Goal: Information Seeking & Learning: Learn about a topic

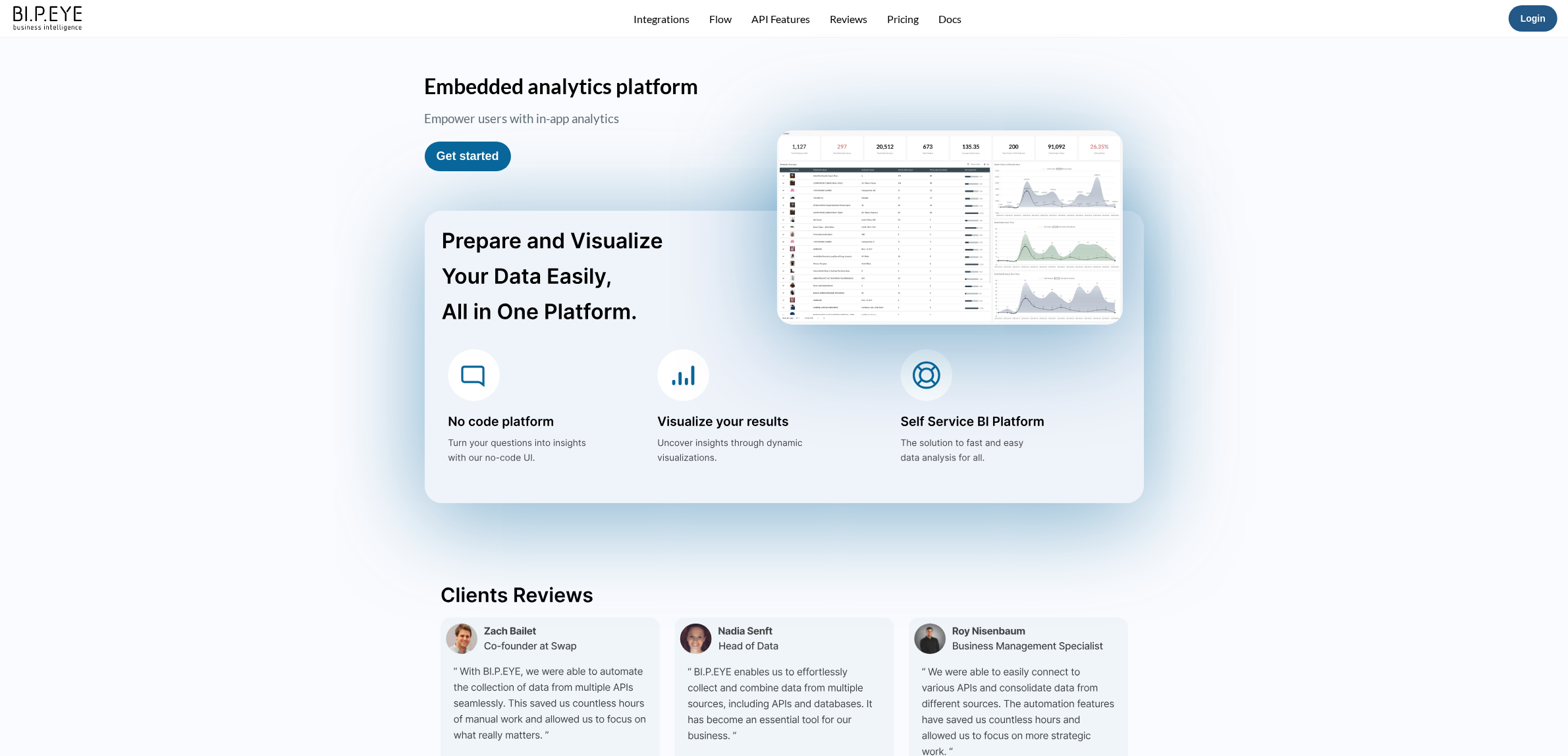
click at [1518, 17] on button "Login" at bounding box center [1533, 18] width 49 height 26
click at [1532, 11] on button "Login" at bounding box center [1533, 18] width 49 height 26
click at [1531, 20] on link "Login" at bounding box center [1533, 19] width 25 height 11
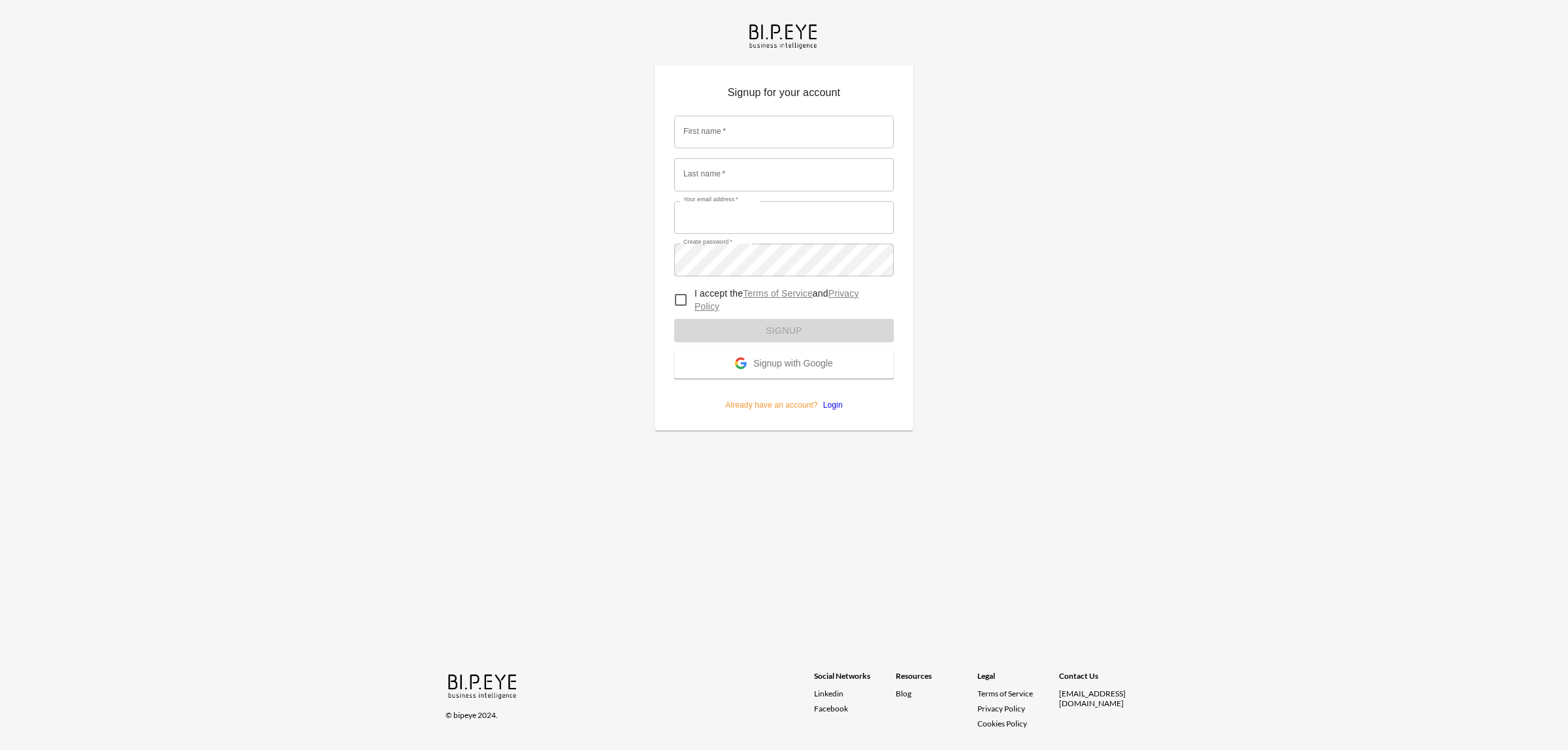
type input "dinak@ibi.co.il"
click at [837, 404] on form "First name   * First name   * Last name   * Last name   * Your email address   …" at bounding box center [784, 258] width 220 height 305
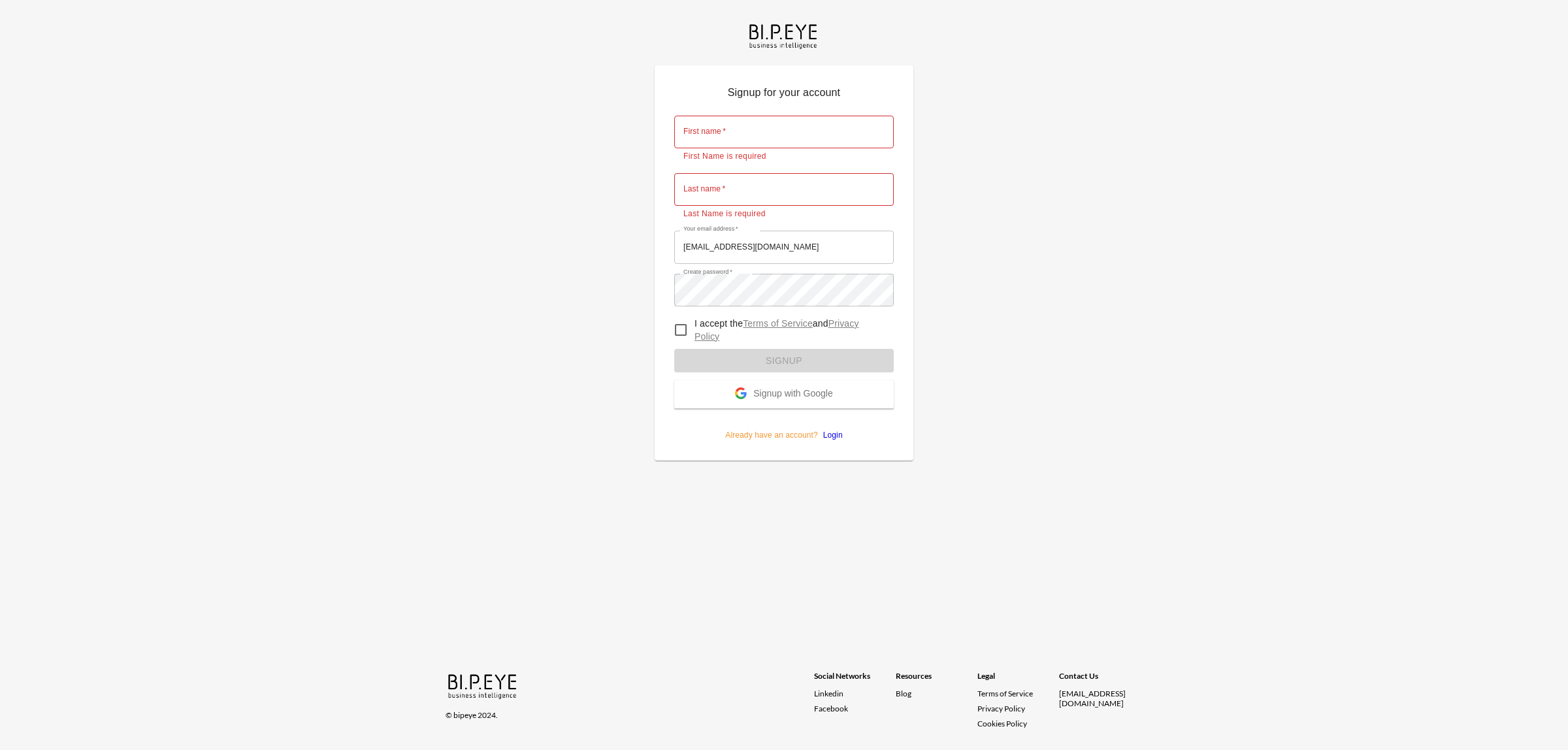
click at [822, 433] on link "Login" at bounding box center [830, 435] width 25 height 9
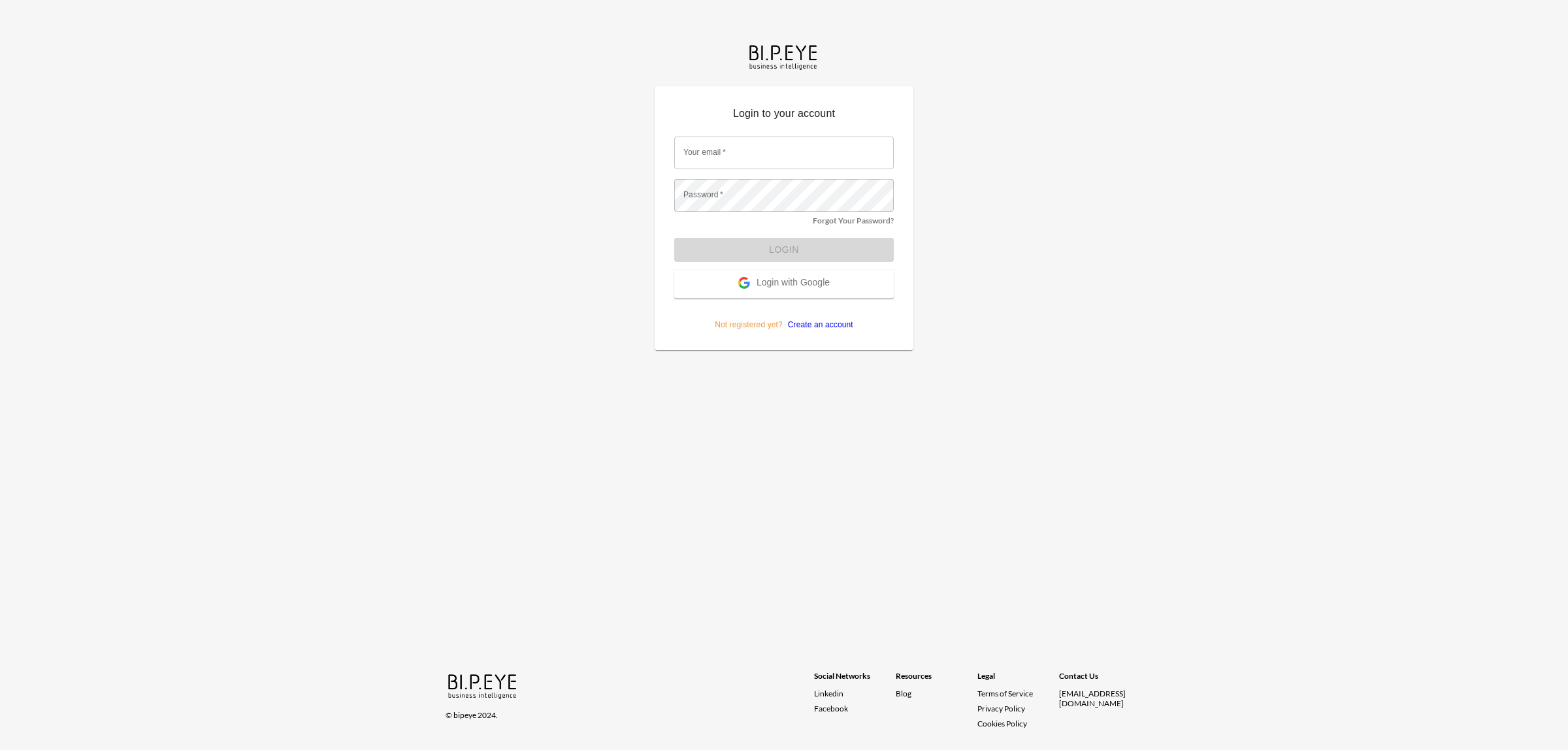
type input "dinak@ibi.co.il"
click at [799, 249] on button "Login" at bounding box center [784, 250] width 220 height 24
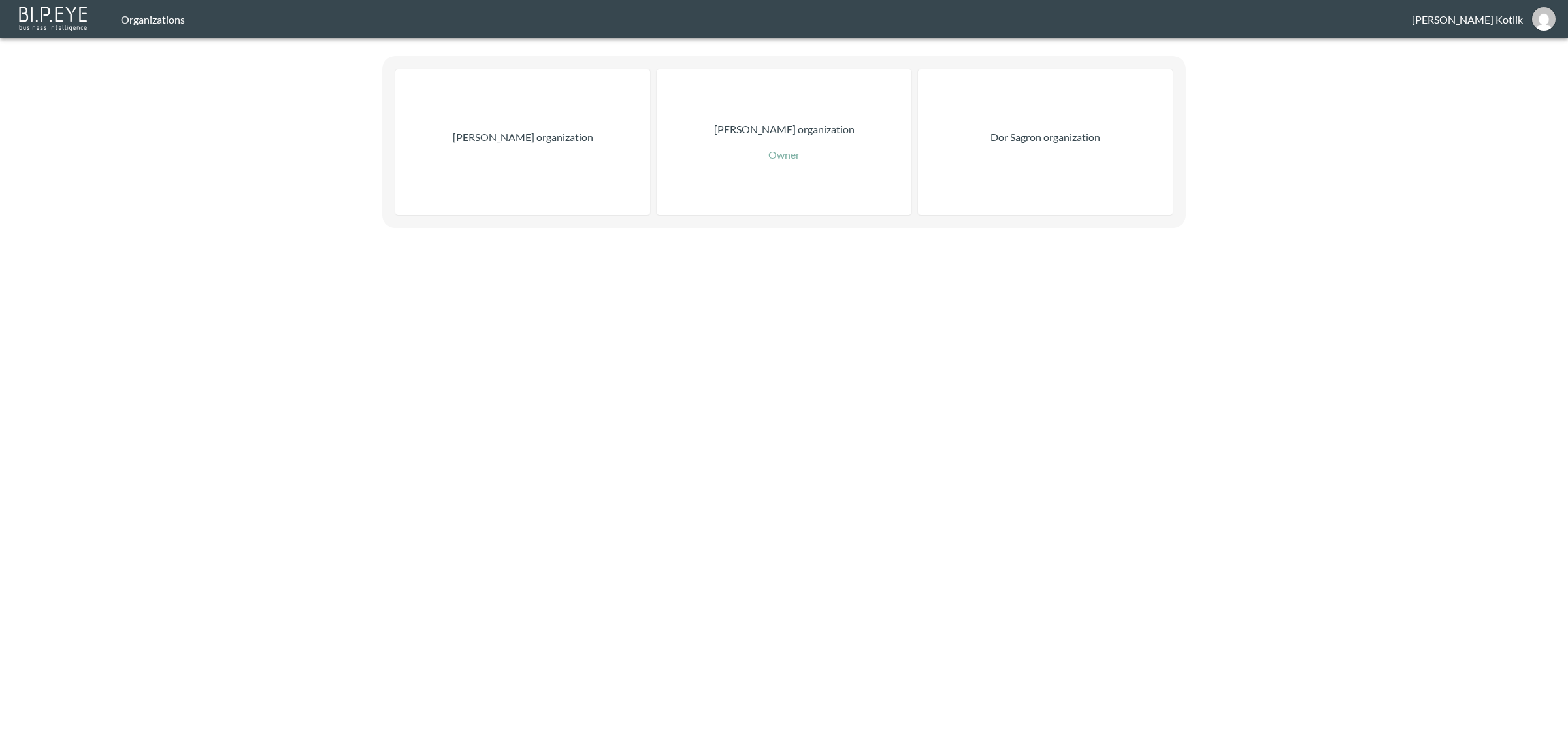
click at [988, 191] on div "Dor Sagron organization" at bounding box center [1045, 141] width 255 height 145
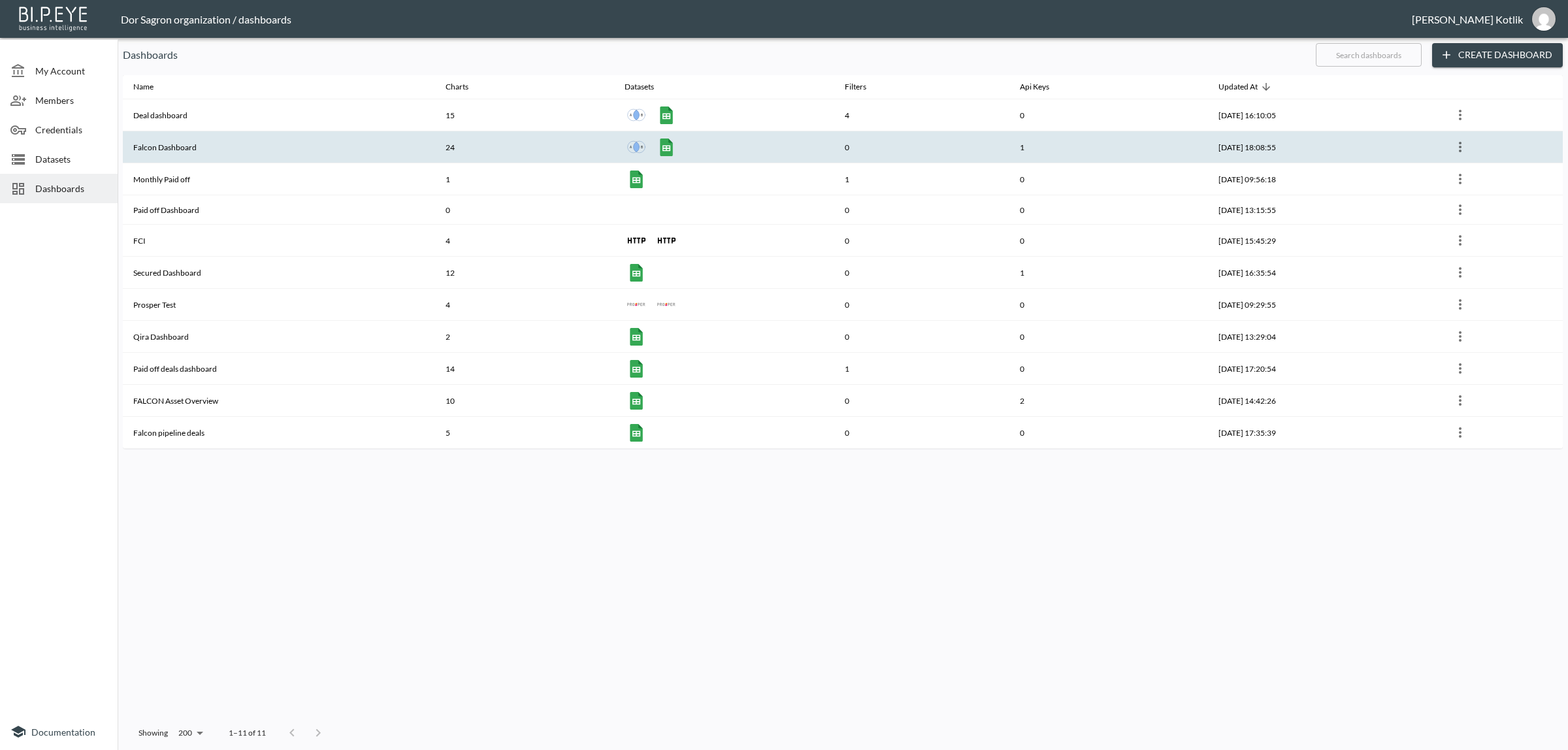
click at [159, 141] on th "Falcon Dashboard" at bounding box center [279, 147] width 312 height 32
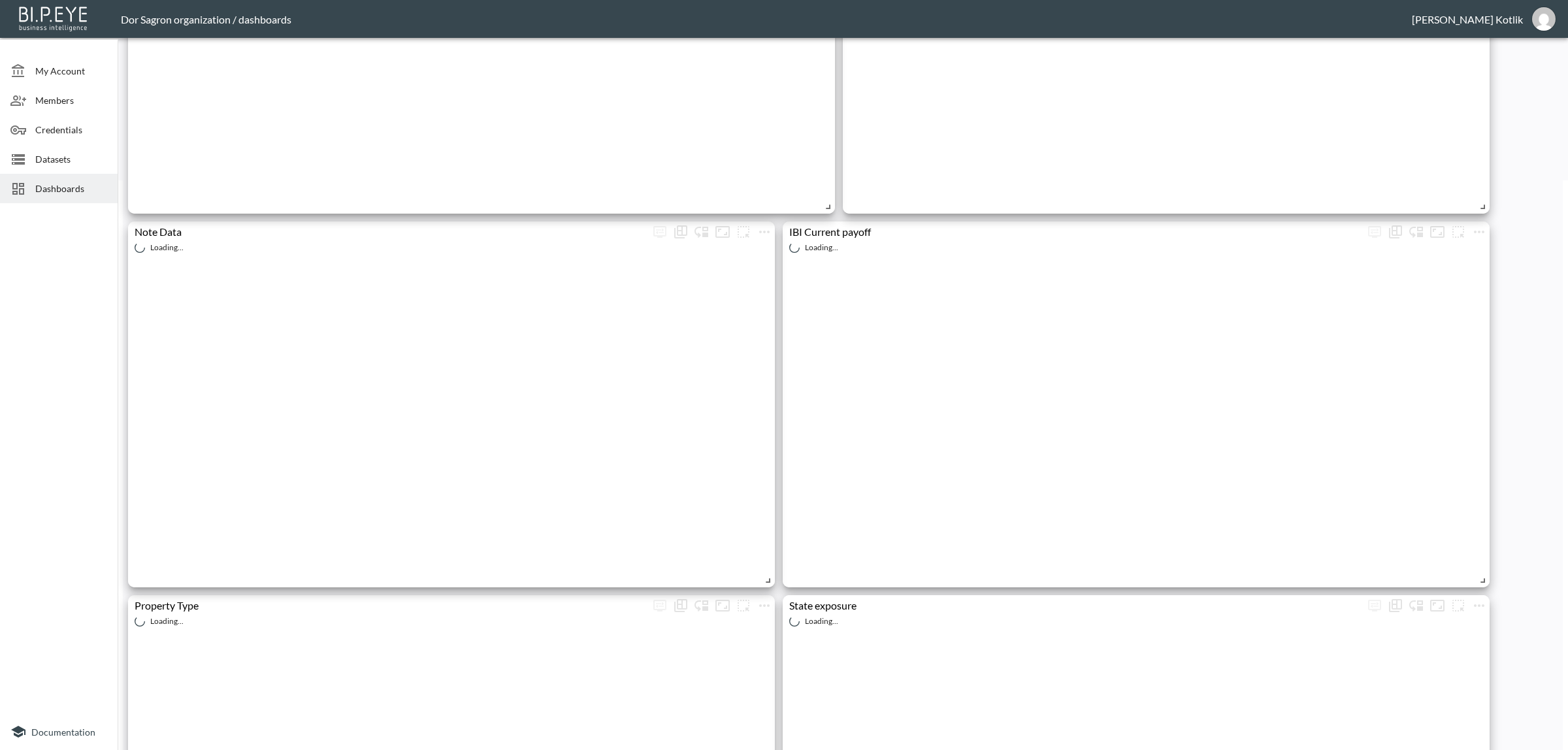
scroll to position [571, 0]
drag, startPoint x: 40, startPoint y: 179, endPoint x: 57, endPoint y: 175, distance: 17.5
click at [40, 181] on div "Dashboards" at bounding box center [59, 188] width 118 height 29
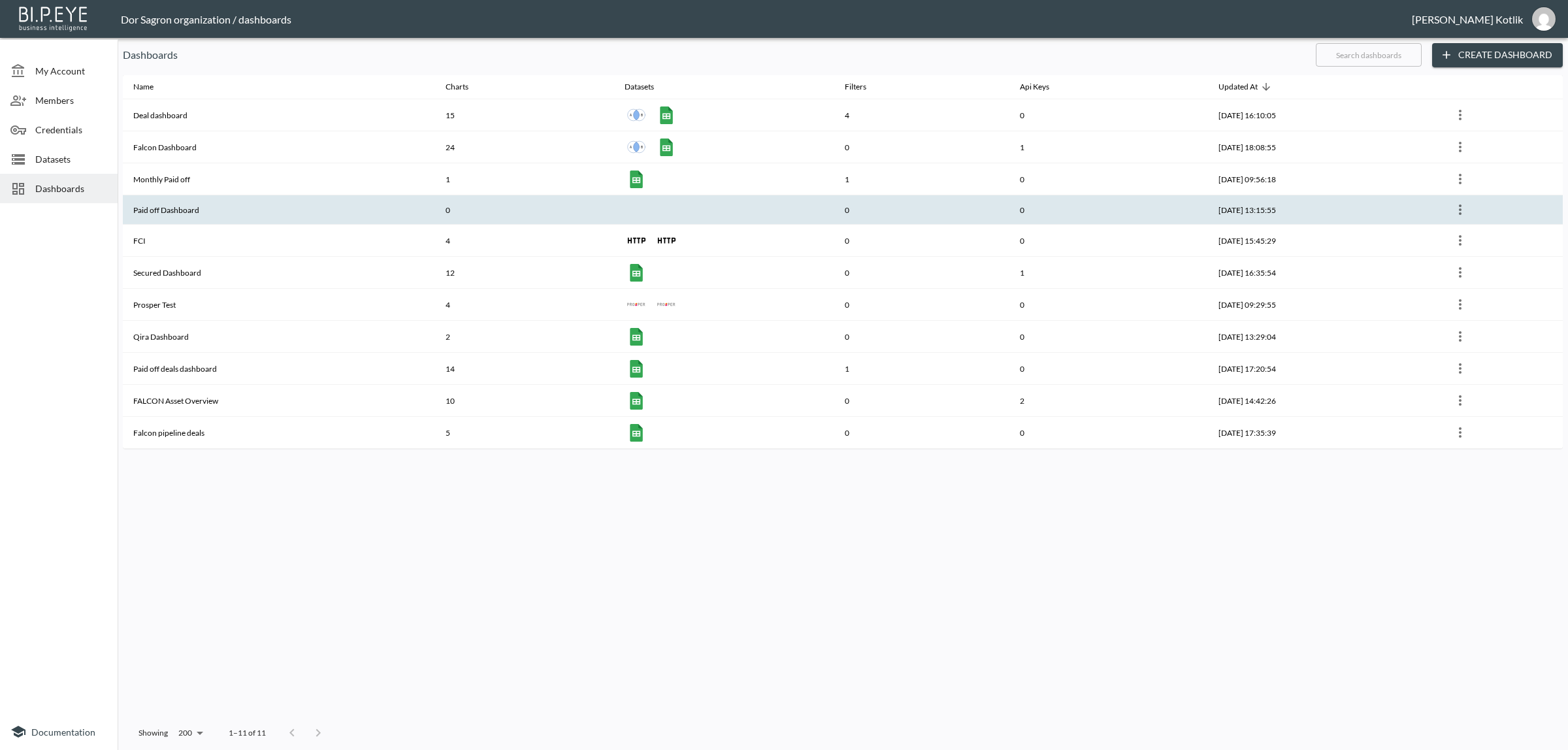
click at [178, 219] on th "Paid off Dashboard" at bounding box center [279, 210] width 312 height 29
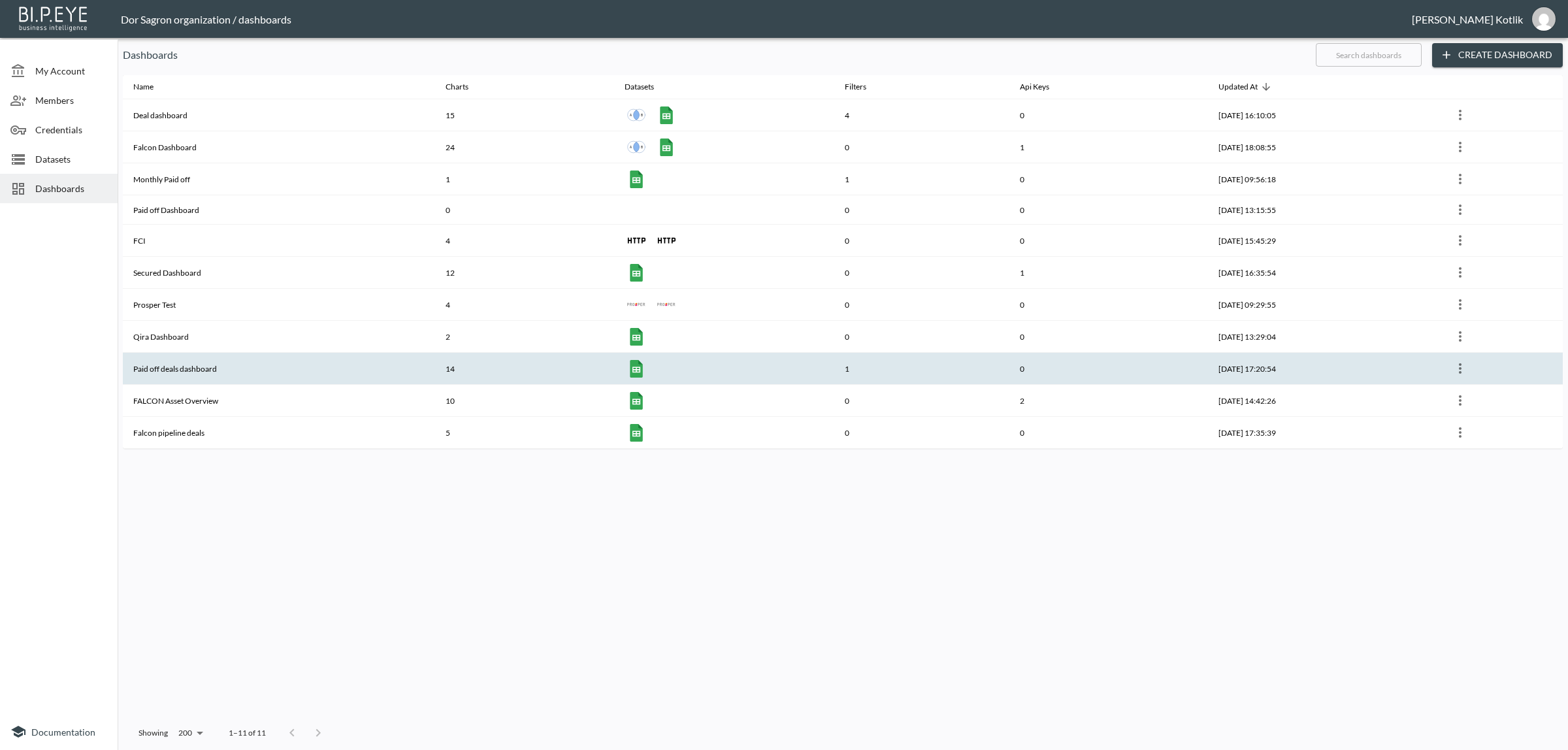
click at [155, 372] on th "Paid off deals dashboard" at bounding box center [279, 369] width 312 height 32
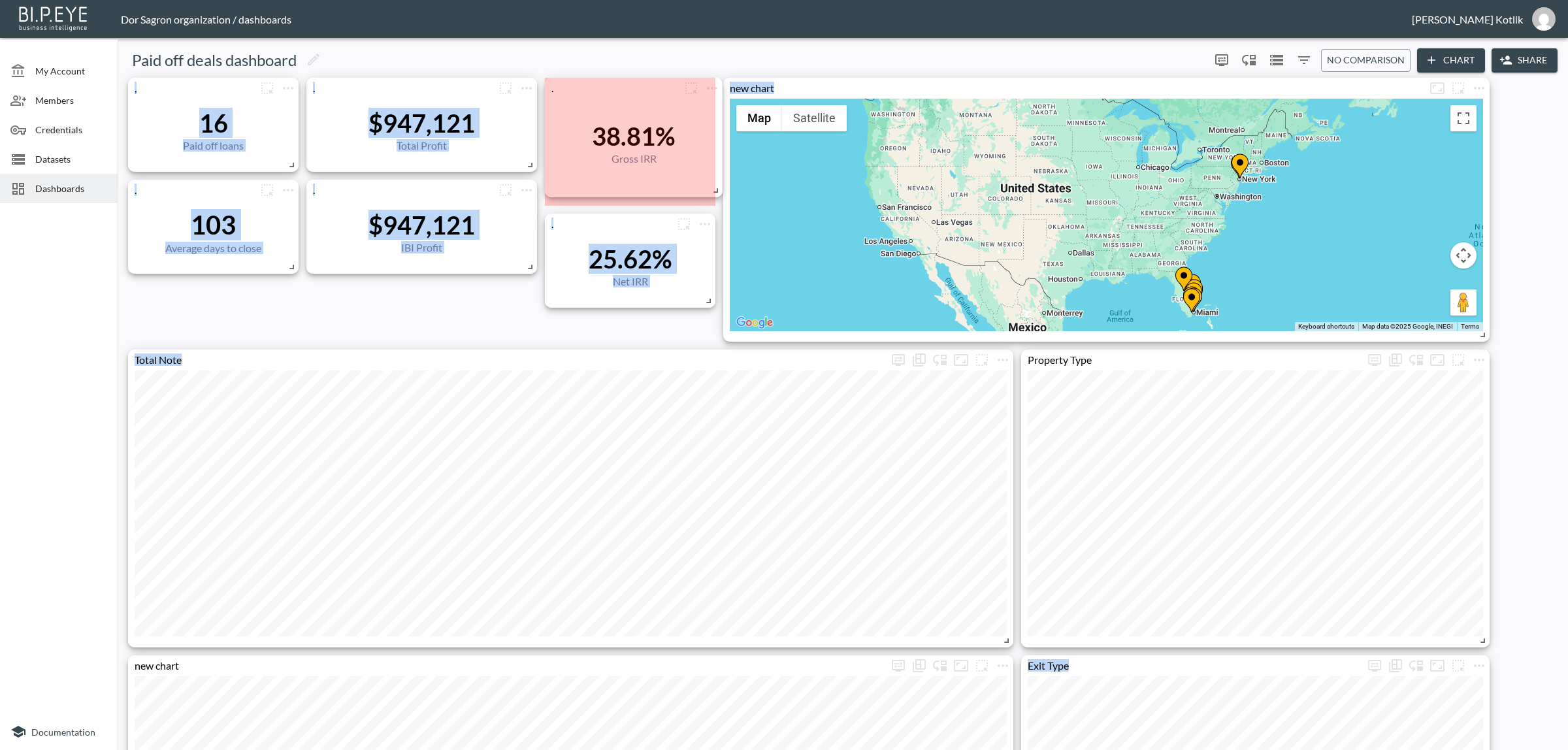
drag, startPoint x: 709, startPoint y: 173, endPoint x: 716, endPoint y: 192, distance: 20.2
click at [716, 192] on span at bounding box center [713, 188] width 13 height 13
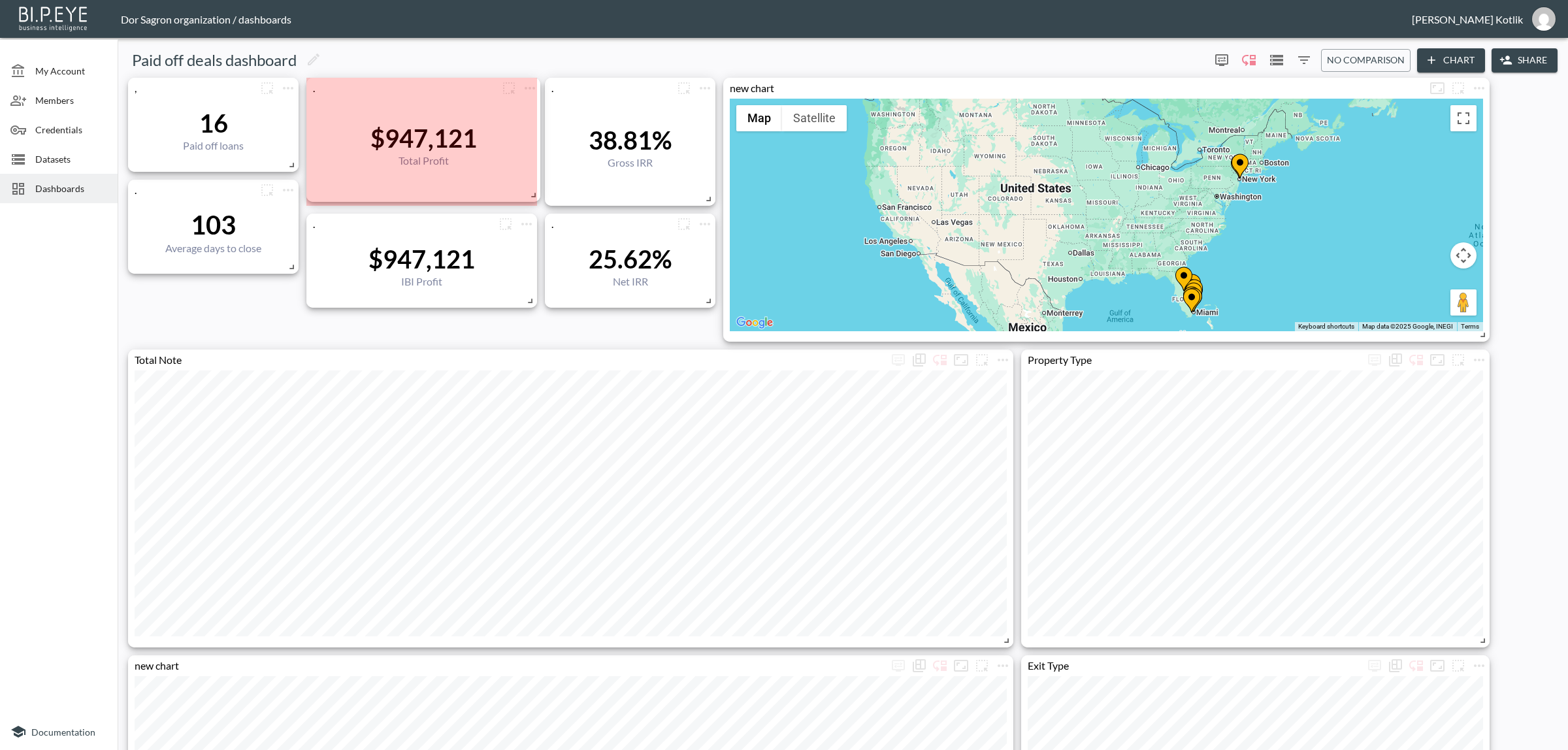
drag, startPoint x: 526, startPoint y: 164, endPoint x: 515, endPoint y: 190, distance: 28.2
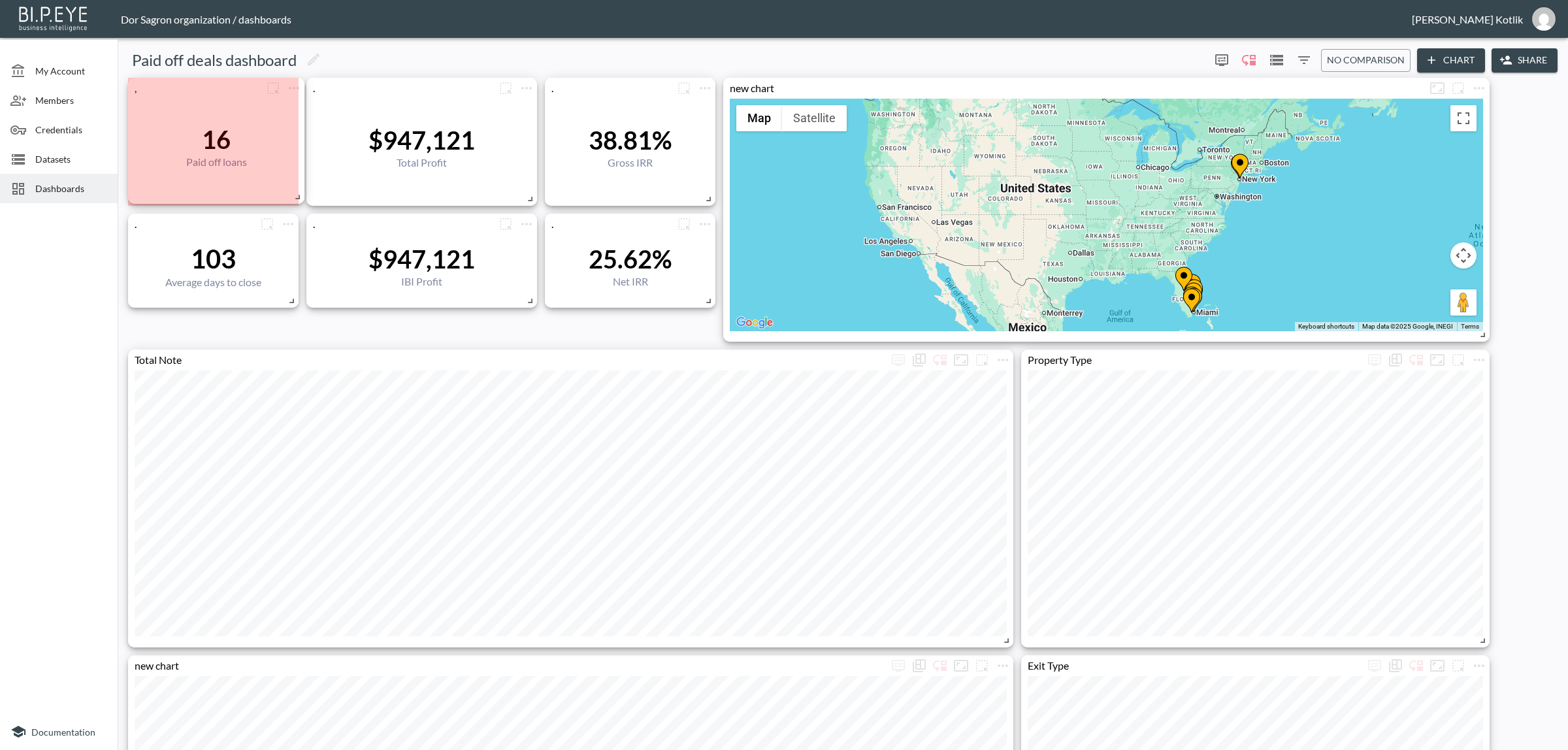
drag, startPoint x: 289, startPoint y: 176, endPoint x: 295, endPoint y: 197, distance: 21.8
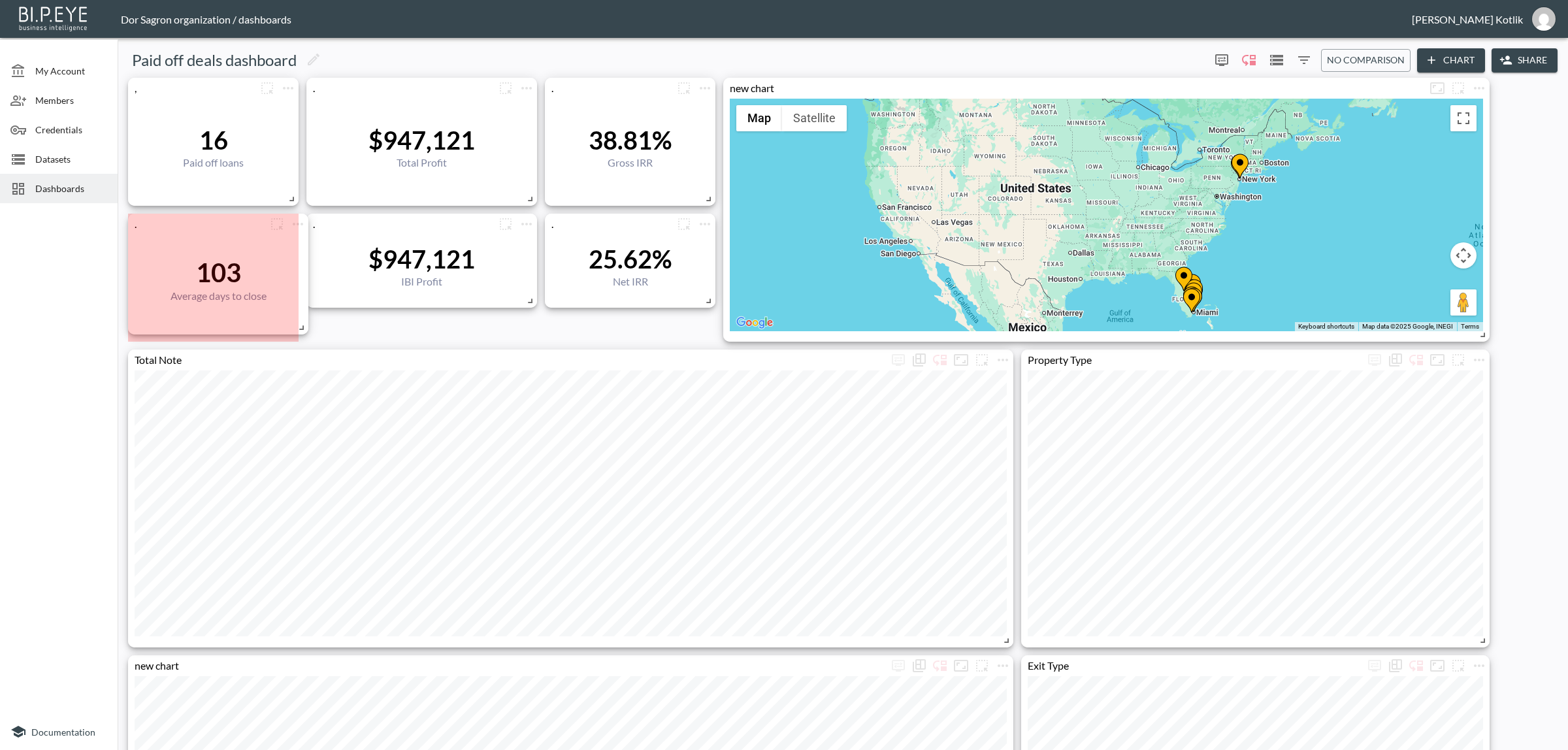
drag, startPoint x: 291, startPoint y: 311, endPoint x: 304, endPoint y: 321, distance: 16.4
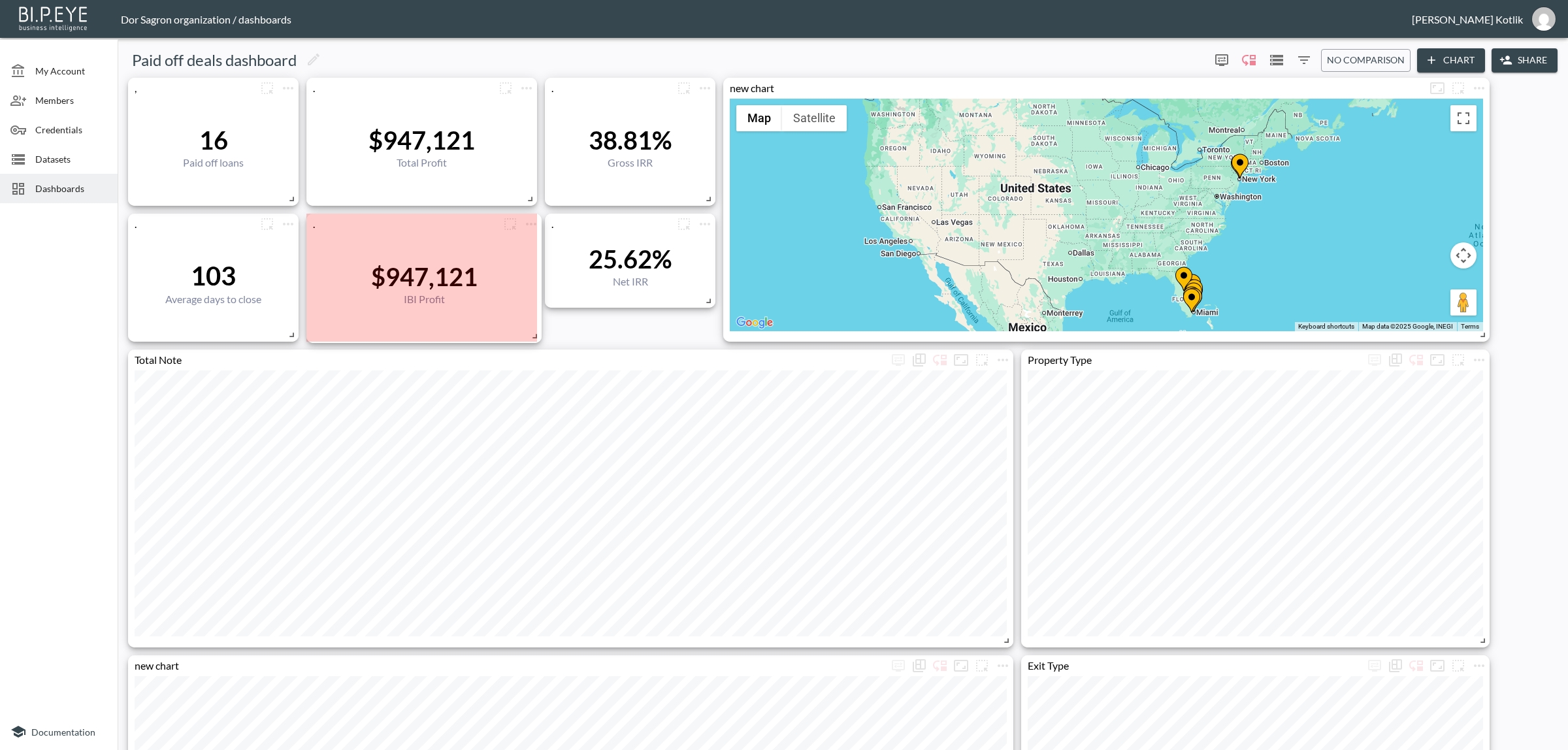
drag, startPoint x: 530, startPoint y: 305, endPoint x: 534, endPoint y: 336, distance: 31.3
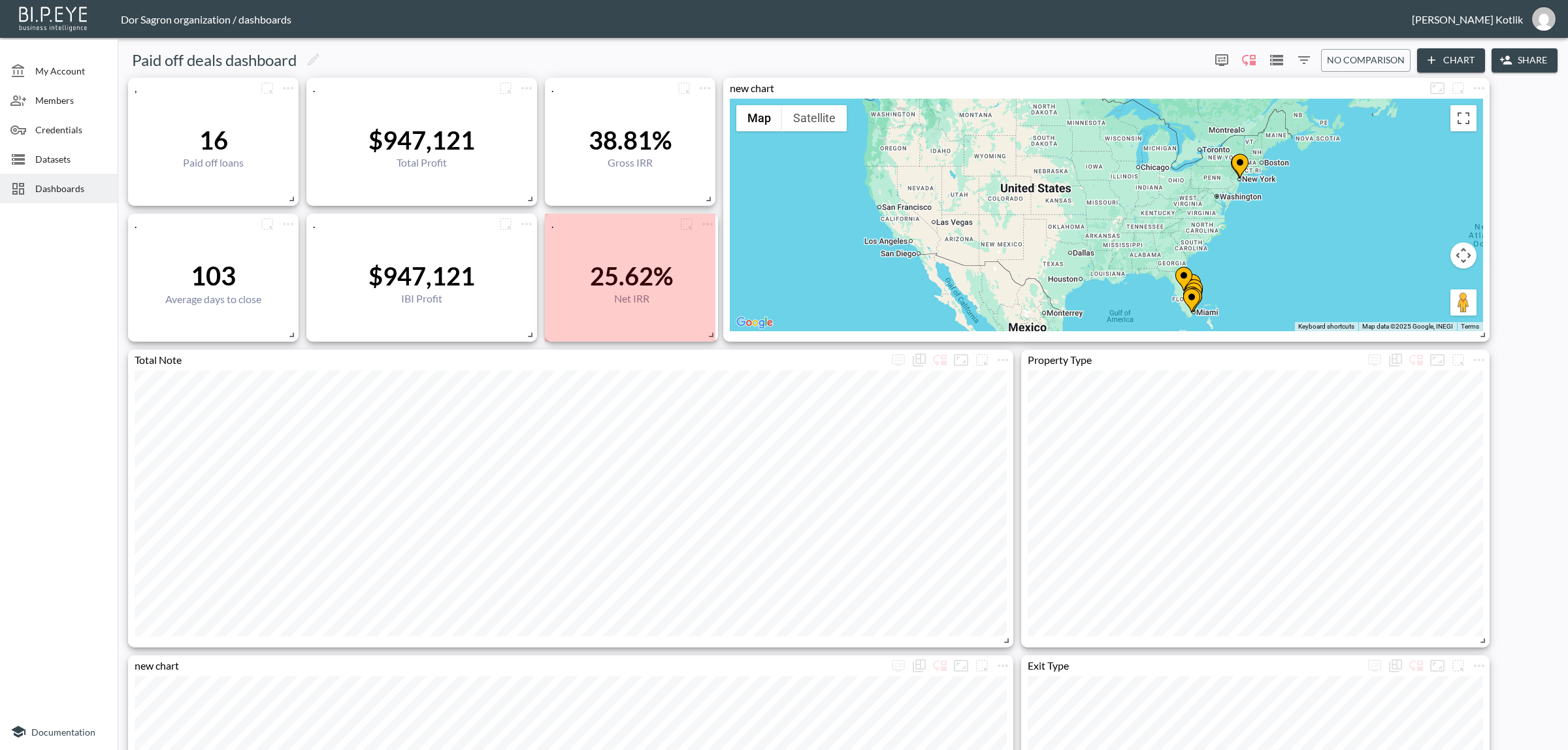
drag, startPoint x: 710, startPoint y: 310, endPoint x: 710, endPoint y: 334, distance: 24.0
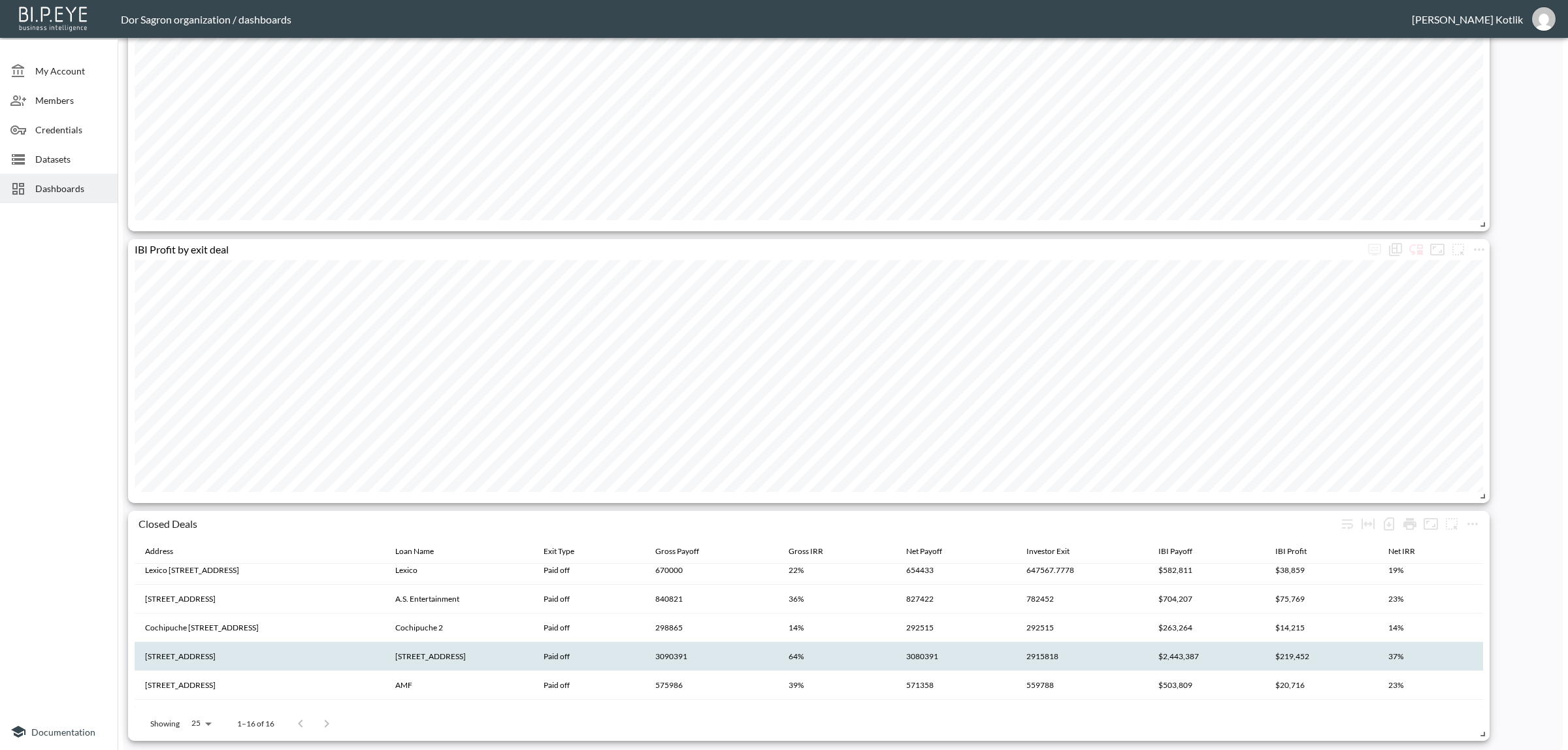
scroll to position [317, 0]
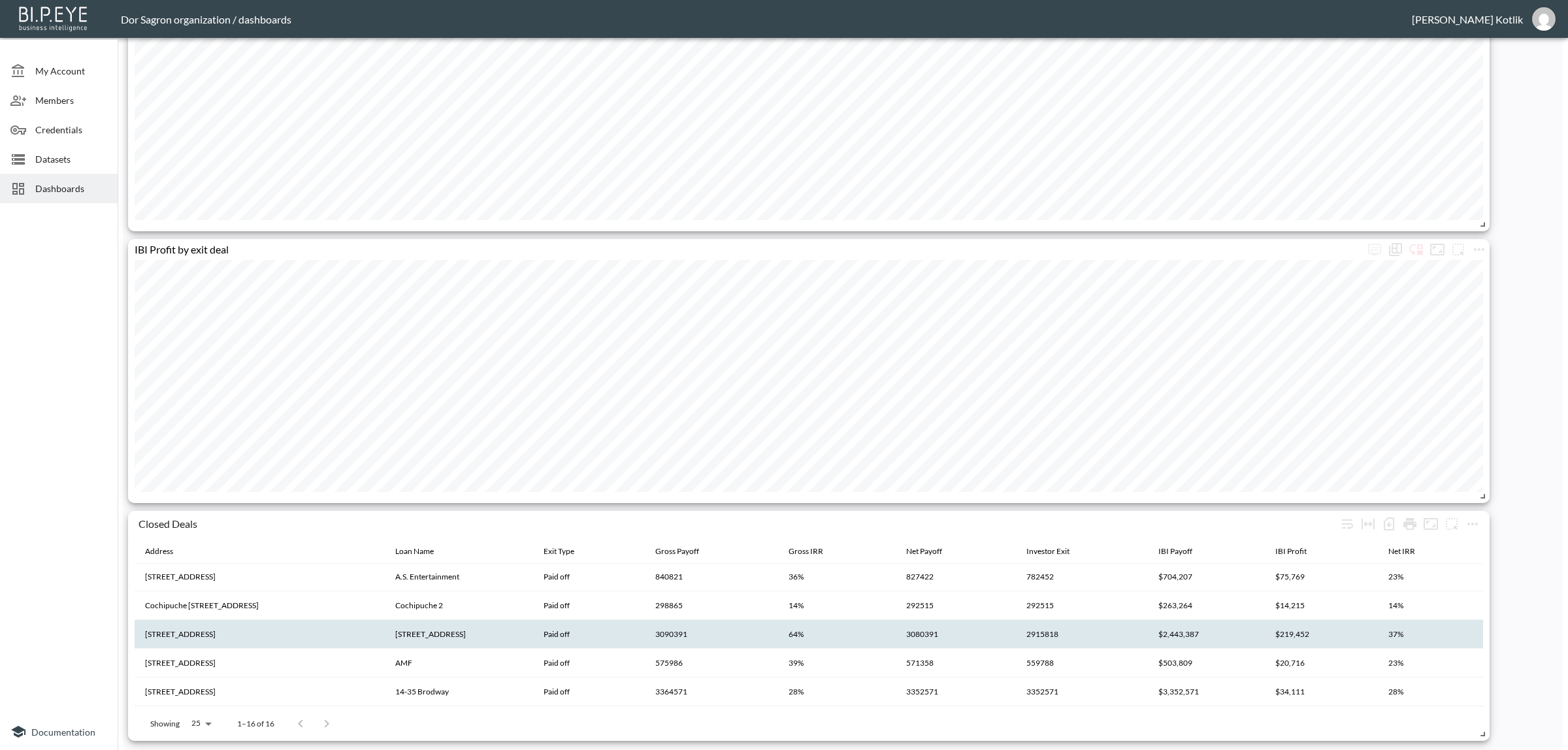
click at [197, 638] on th "[STREET_ADDRESS]" at bounding box center [260, 634] width 251 height 29
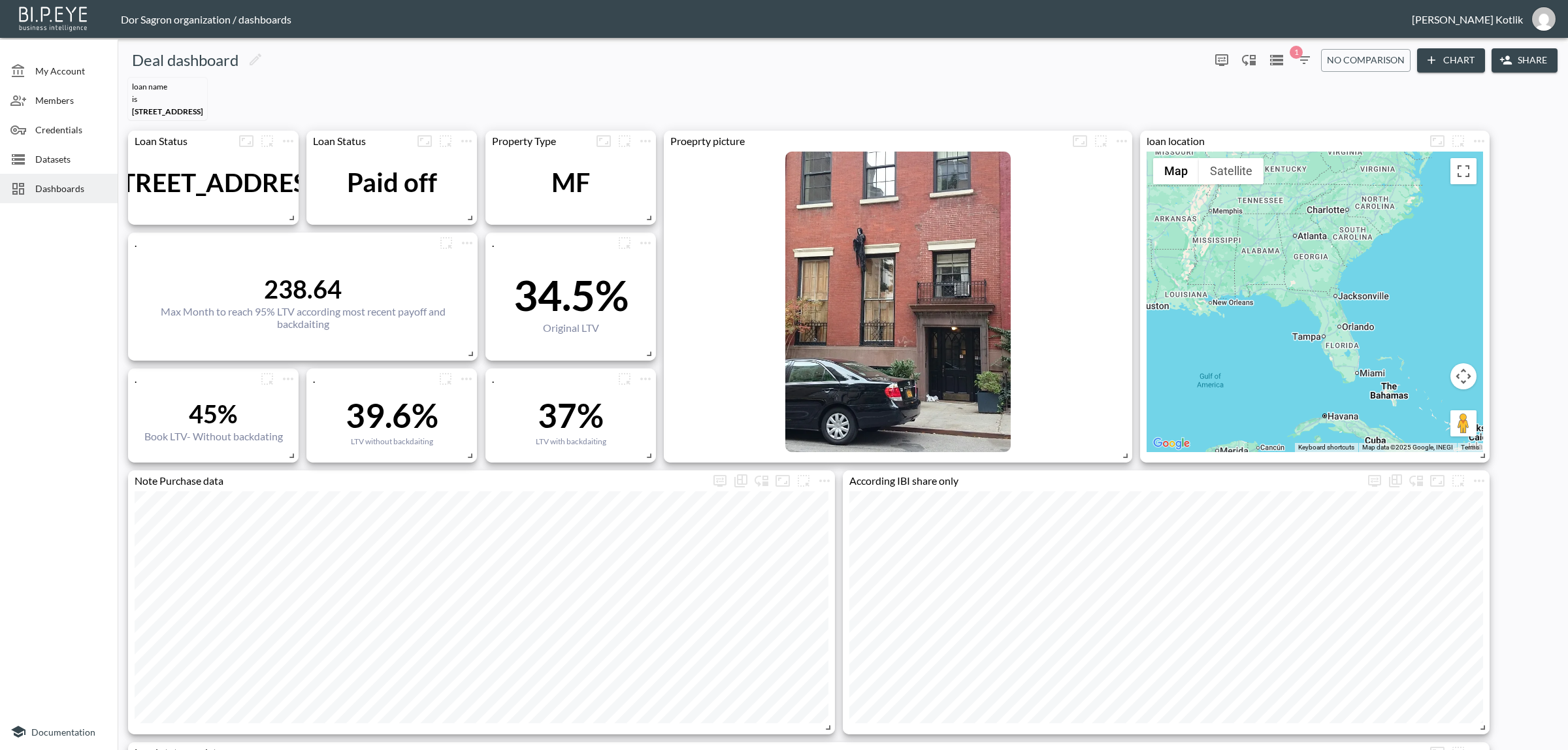
click at [53, 386] on div at bounding box center [59, 461] width 118 height 505
